Goal: Complete application form

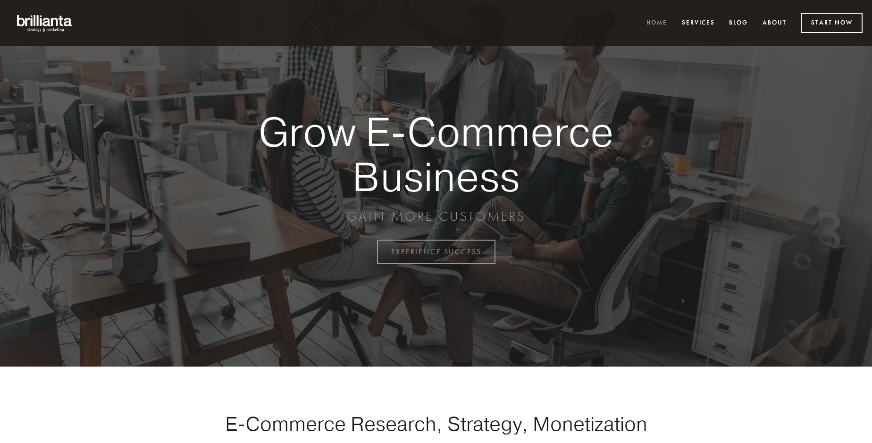
scroll to position [2473, 0]
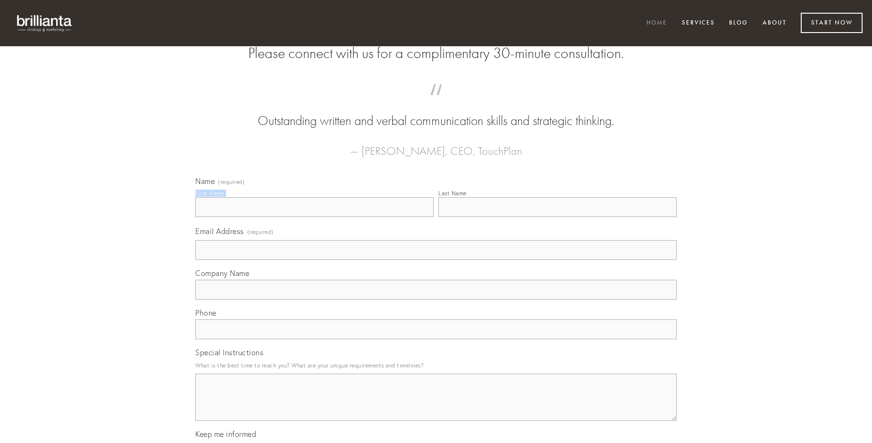
type input "[PERSON_NAME]"
click at [557, 217] on input "Last Name" at bounding box center [557, 207] width 238 height 20
type input "[PERSON_NAME]"
click at [436, 260] on input "Email Address (required)" at bounding box center [435, 250] width 481 height 20
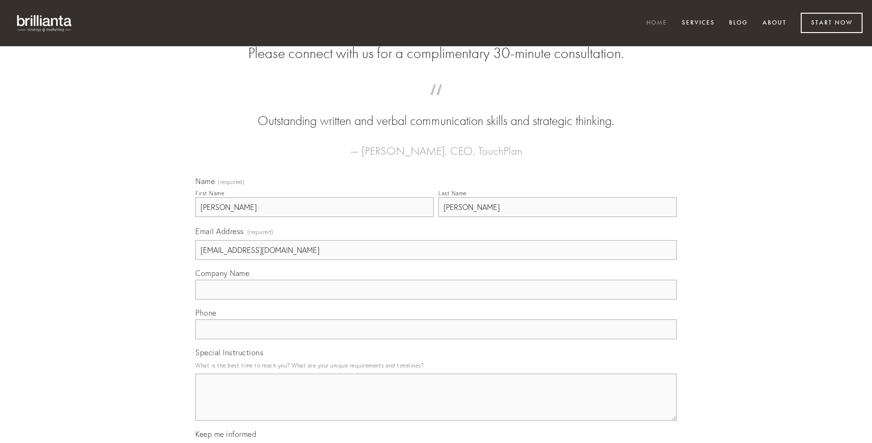
type input "[EMAIL_ADDRESS][DOMAIN_NAME]"
click at [436, 300] on input "Company Name" at bounding box center [435, 290] width 481 height 20
type input "alius"
click at [436, 339] on input "text" at bounding box center [435, 329] width 481 height 20
click at [436, 406] on textarea "Special Instructions" at bounding box center [435, 397] width 481 height 47
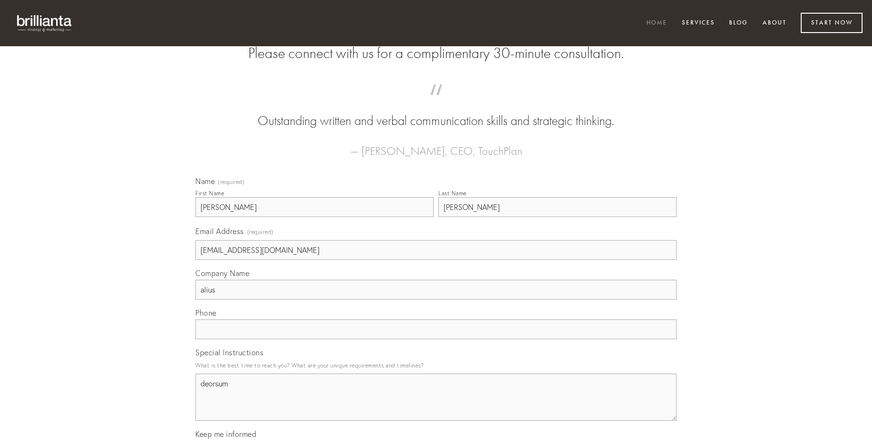
type textarea "deorsum"
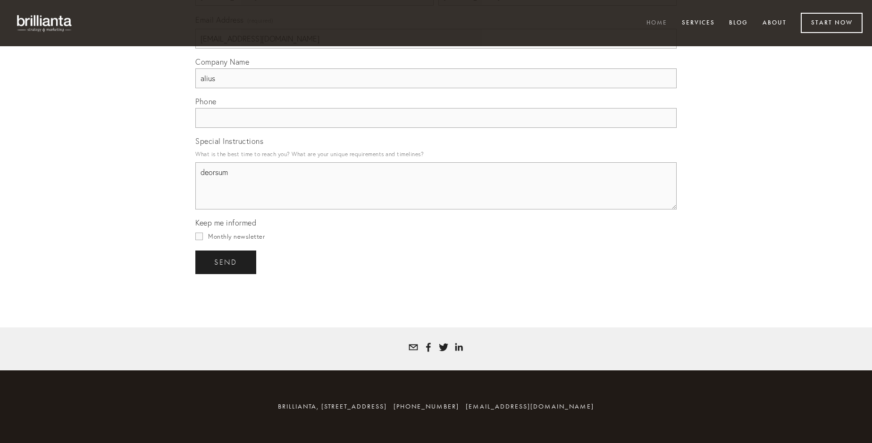
click at [226, 262] on span "send" at bounding box center [225, 262] width 23 height 8
